Goal: Find specific page/section: Find specific page/section

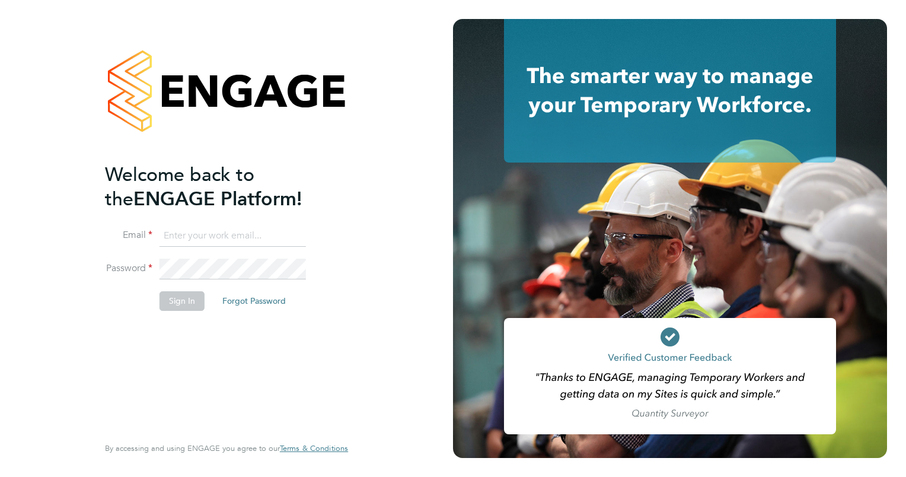
type input "jessica.munday@vistry.co.uk"
click at [187, 297] on button "Sign In" at bounding box center [182, 300] width 45 height 19
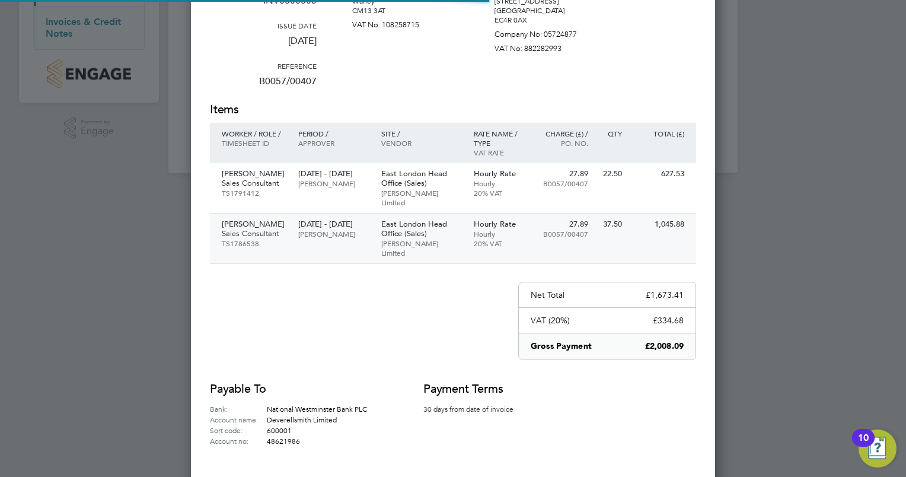
scroll to position [228, 0]
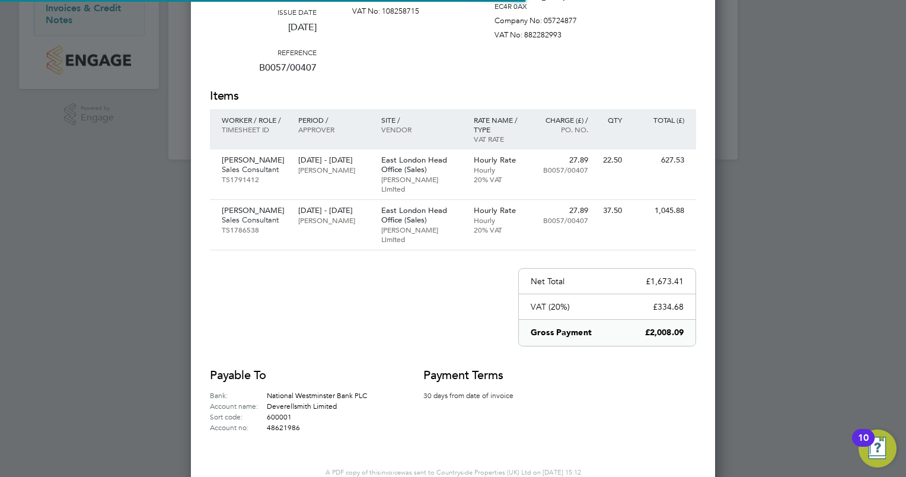
click at [747, 246] on div at bounding box center [453, 238] width 906 height 477
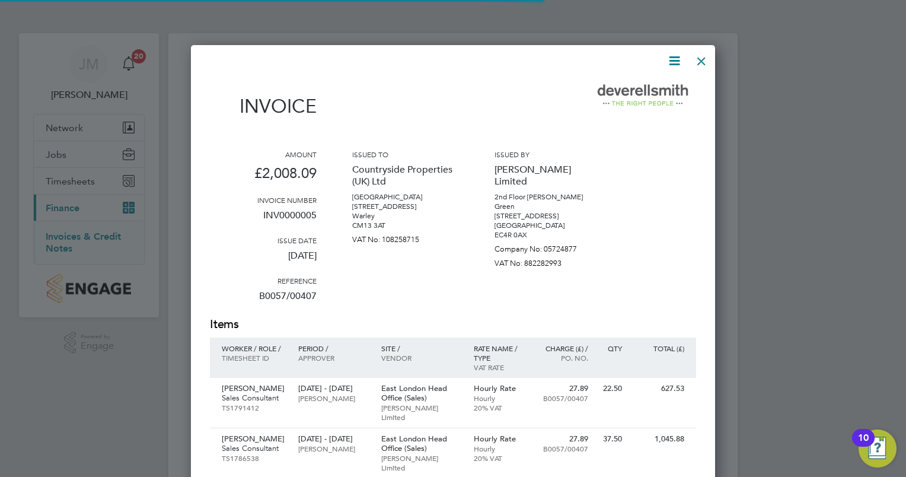
scroll to position [0, 0]
click at [682, 68] on icon at bounding box center [674, 60] width 15 height 15
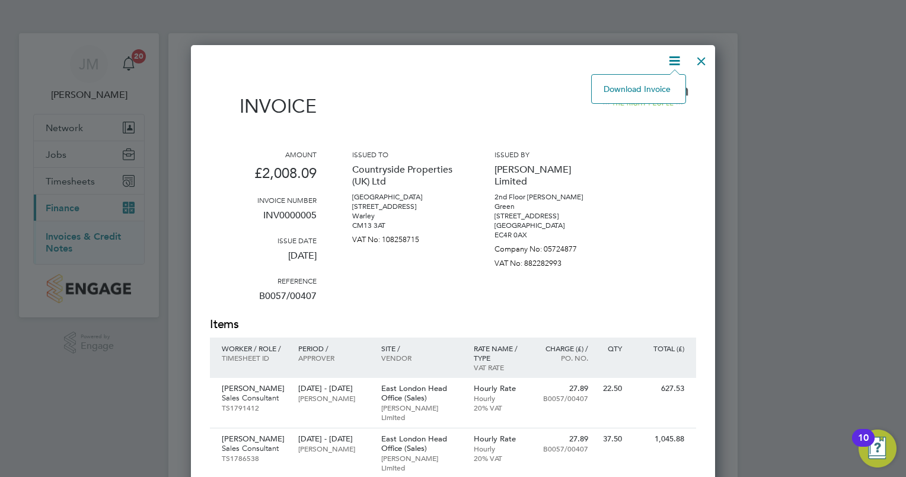
click at [682, 68] on icon at bounding box center [674, 60] width 15 height 15
click at [705, 63] on div at bounding box center [701, 57] width 21 height 21
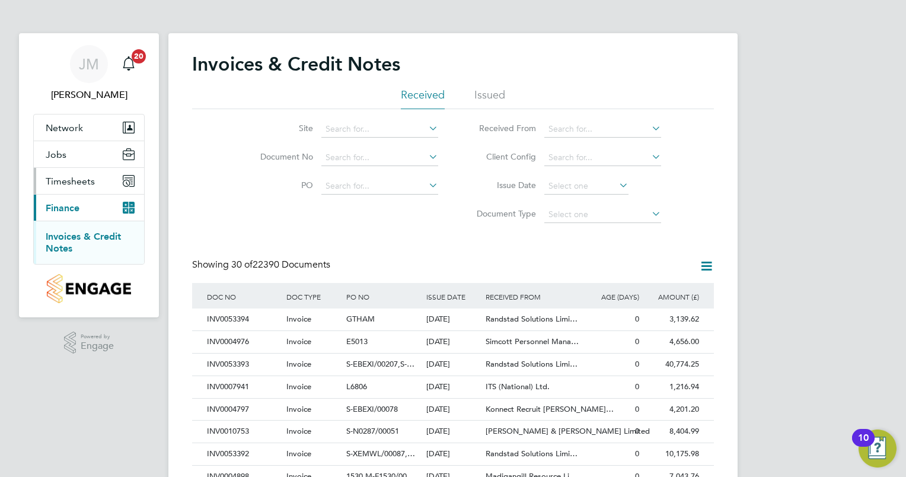
click at [86, 183] on span "Timesheets" at bounding box center [70, 181] width 49 height 11
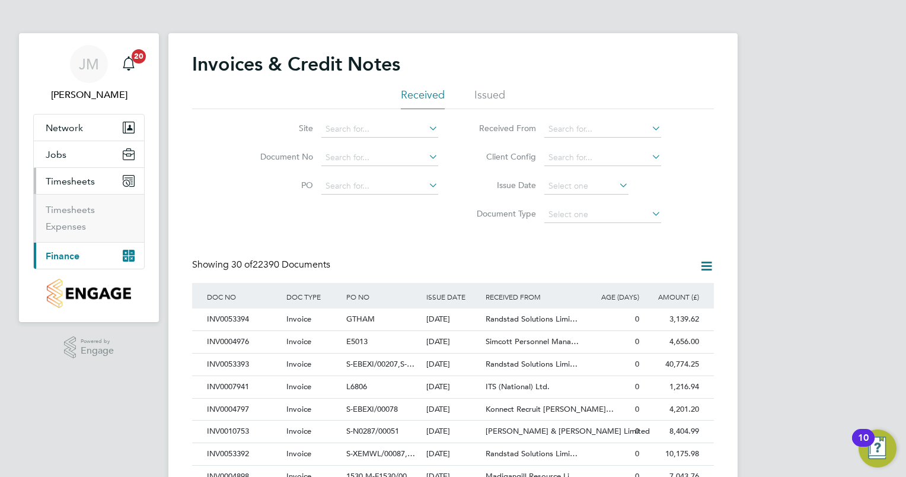
click at [86, 183] on span "Timesheets" at bounding box center [70, 181] width 49 height 11
